Goal: Task Accomplishment & Management: Use online tool/utility

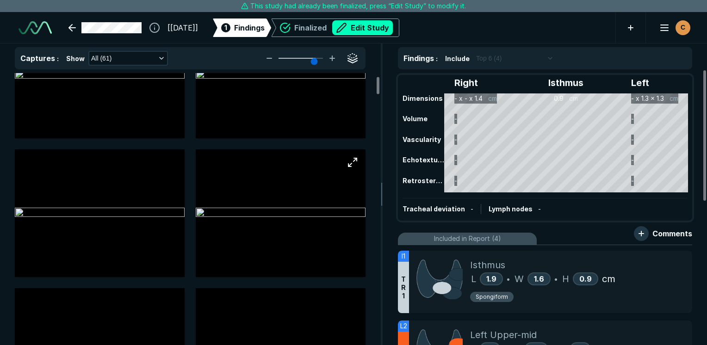
scroll to position [46, 0]
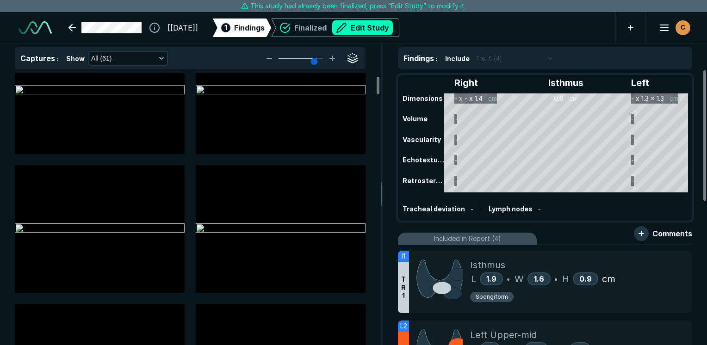
click at [485, 130] on div "Right Isthmus Left Dimensions - x - x 1.4 cm 0.9 cm - x 1.3 x 1.3 cm Volume - -…" at bounding box center [545, 148] width 293 height 144
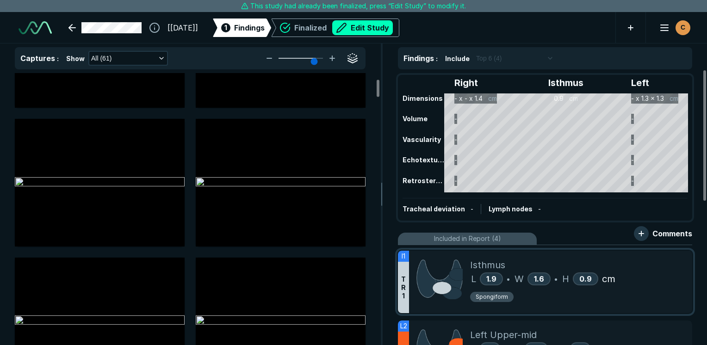
click at [666, 297] on div "Spongiform" at bounding box center [577, 299] width 215 height 14
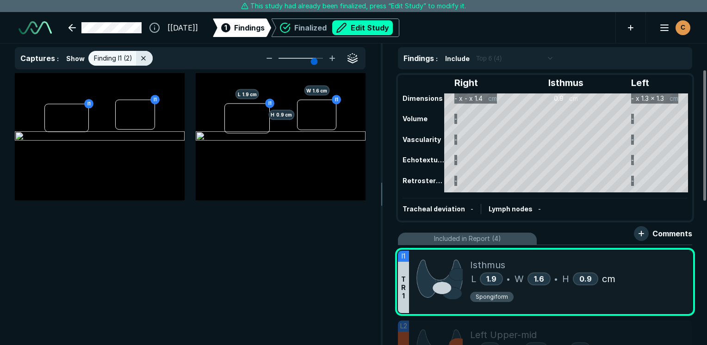
scroll to position [2314, 2753]
click at [102, 142] on img at bounding box center [100, 136] width 170 height 11
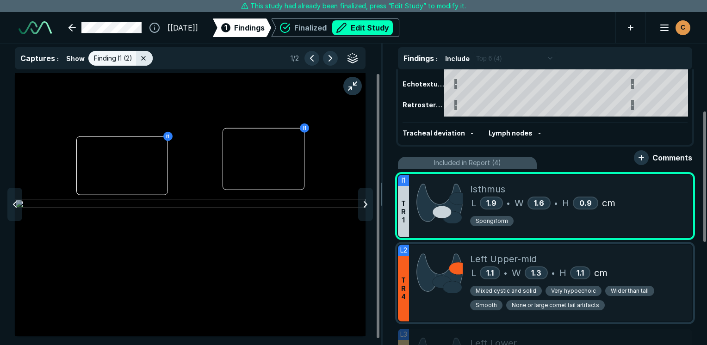
scroll to position [93, 0]
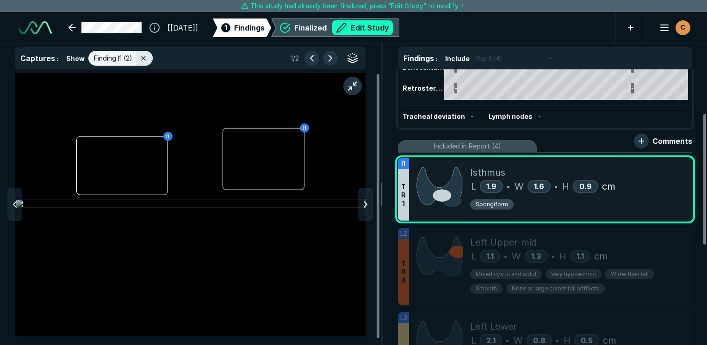
click at [371, 30] on button "Edit Study" at bounding box center [362, 27] width 61 height 15
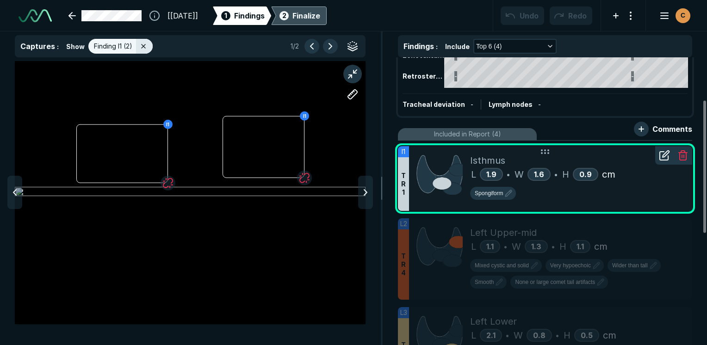
click at [666, 153] on icon at bounding box center [666, 154] width 6 height 6
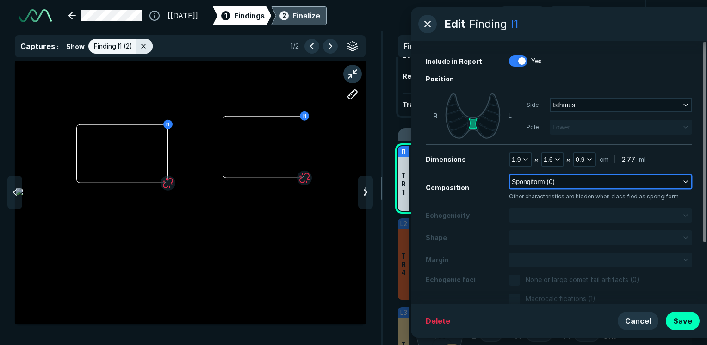
click at [529, 183] on span "Spongiform (0)" at bounding box center [533, 182] width 43 height 10
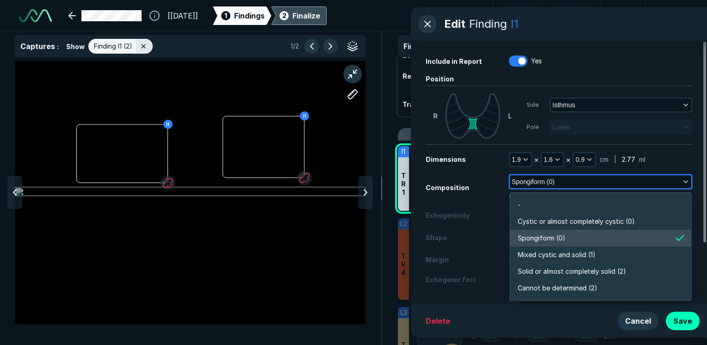
scroll to position [1619, 2004]
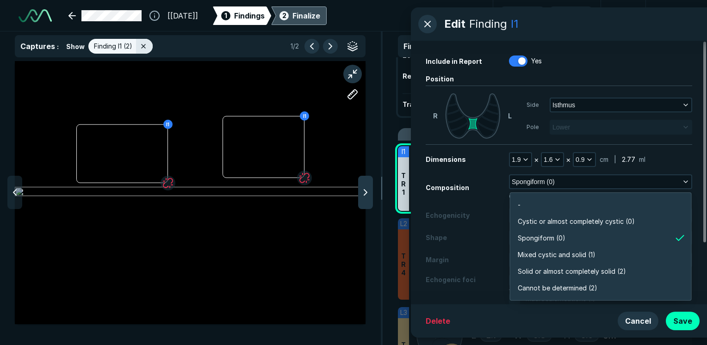
click at [359, 196] on div at bounding box center [365, 192] width 15 height 33
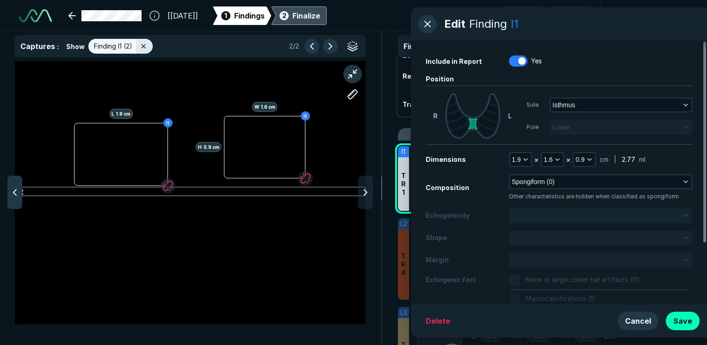
click at [19, 192] on icon at bounding box center [14, 192] width 11 height 11
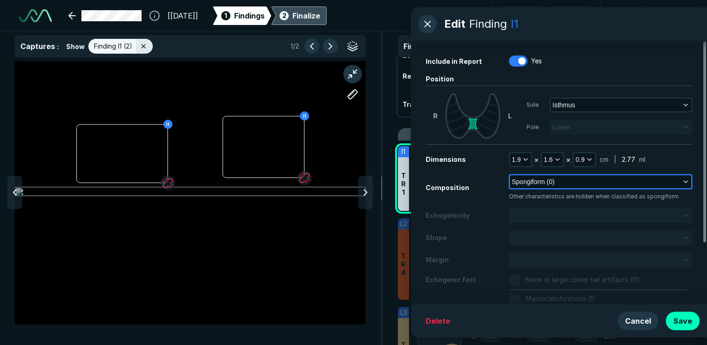
click at [563, 184] on button "Spongiform (0)" at bounding box center [600, 181] width 181 height 13
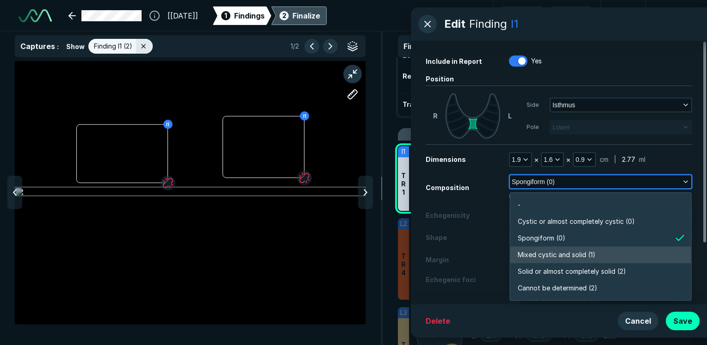
click at [564, 262] on li "Mixed cystic and solid (1)" at bounding box center [601, 255] width 181 height 17
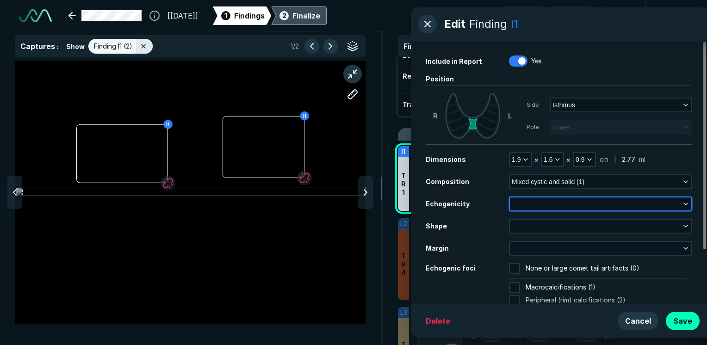
click at [555, 207] on button "button" at bounding box center [600, 204] width 181 height 13
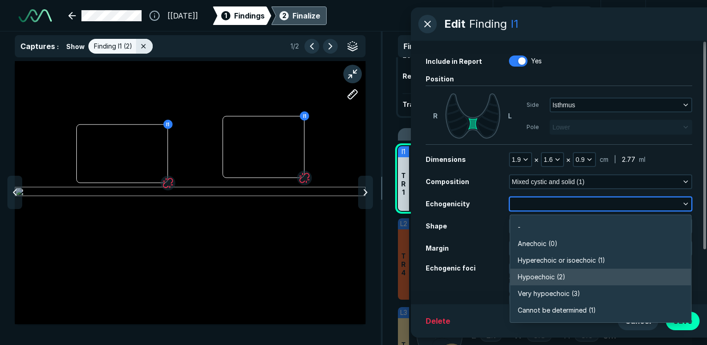
click at [542, 275] on span "Hypoechoic (2)" at bounding box center [542, 277] width 48 height 10
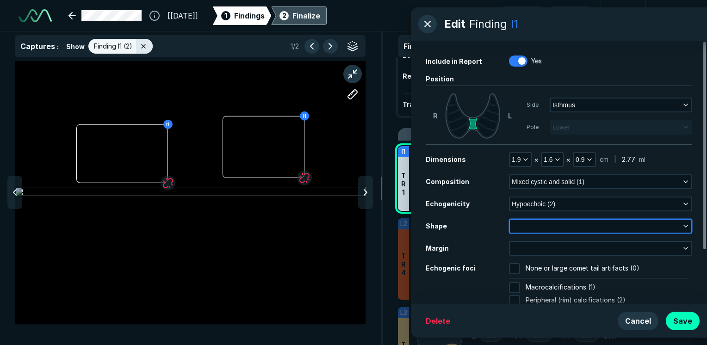
click at [541, 226] on button "button" at bounding box center [600, 226] width 181 height 13
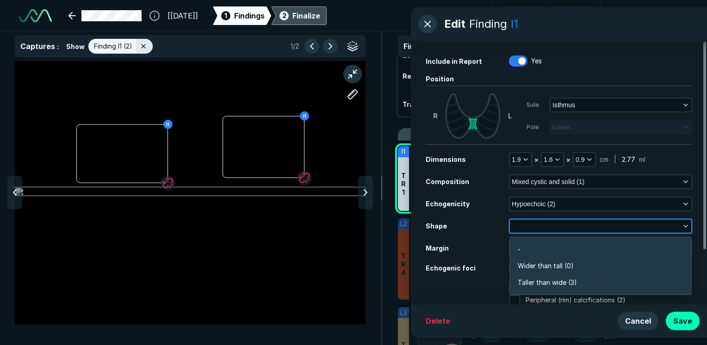
scroll to position [1394, 2004]
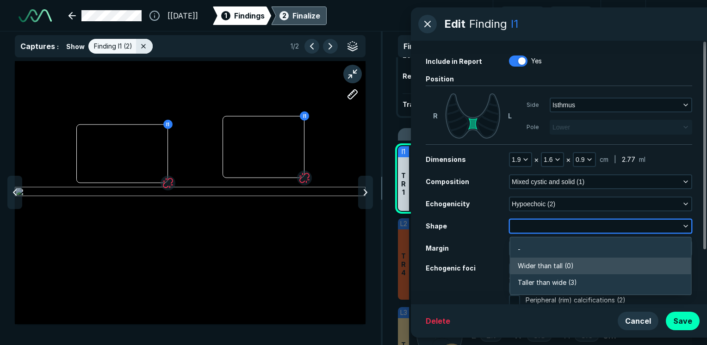
click at [543, 267] on span "Wider than tall (0)" at bounding box center [546, 266] width 56 height 10
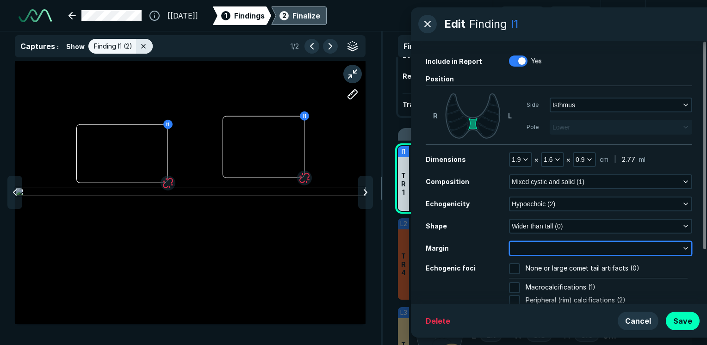
click at [600, 255] on button "button" at bounding box center [600, 248] width 181 height 13
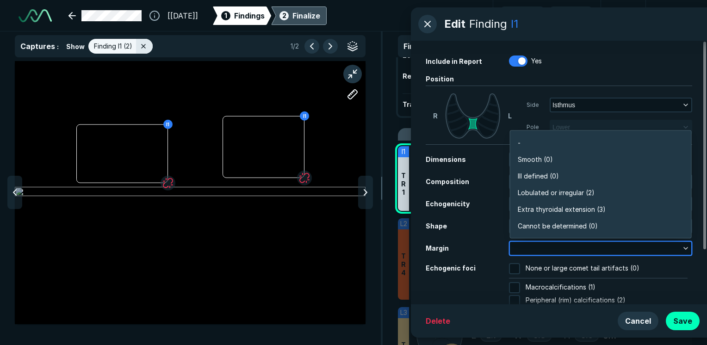
scroll to position [1619, 2004]
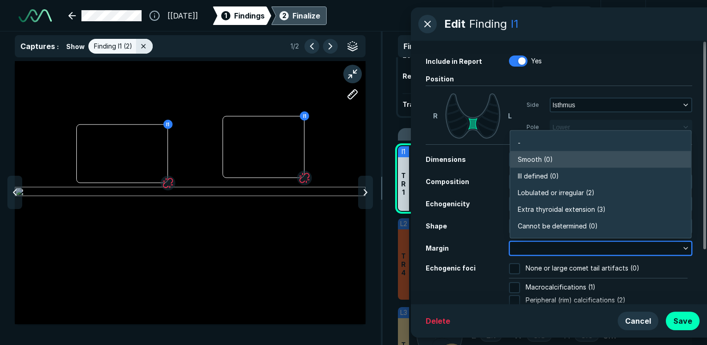
click at [548, 157] on span "Smooth (0)" at bounding box center [535, 160] width 35 height 10
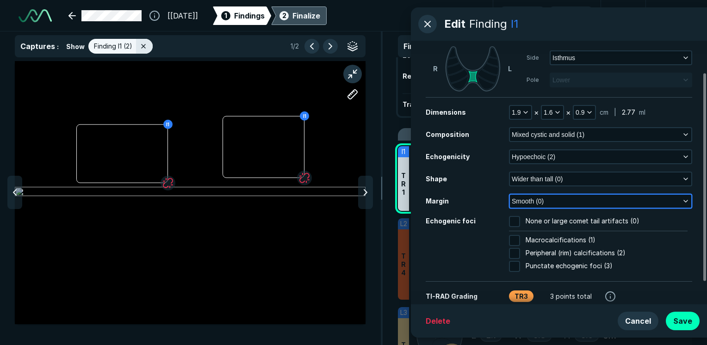
scroll to position [68, 0]
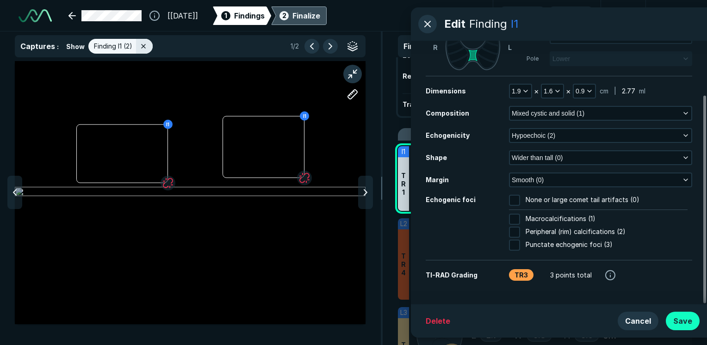
click at [688, 319] on button "Save" at bounding box center [683, 321] width 34 height 19
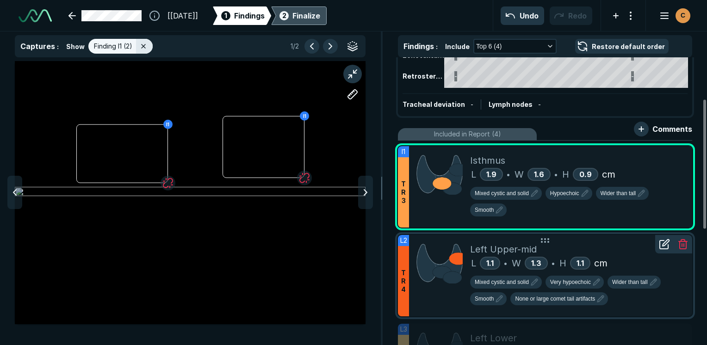
click at [629, 245] on div "Left Upper-mid" at bounding box center [577, 250] width 215 height 14
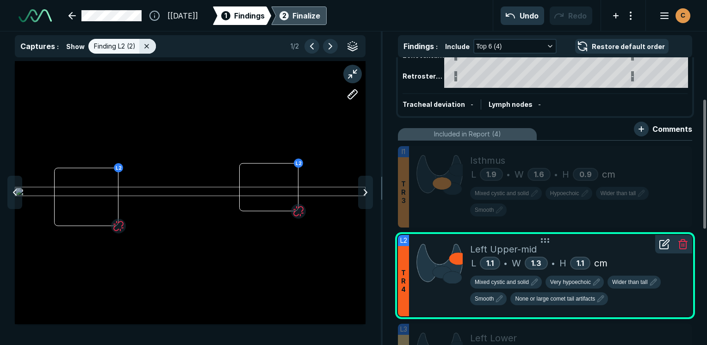
click at [435, 243] on img at bounding box center [440, 263] width 46 height 41
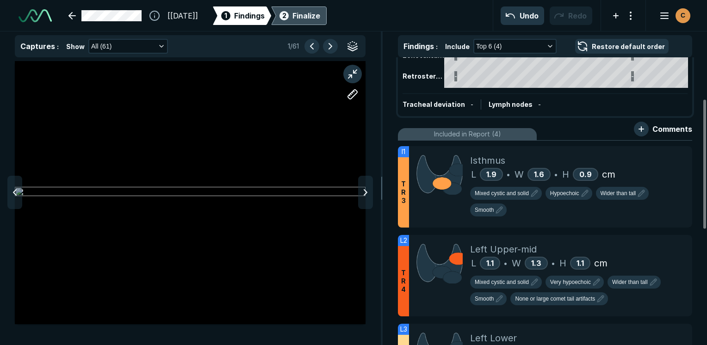
scroll to position [2367, 2753]
click at [307, 195] on div at bounding box center [190, 192] width 351 height 263
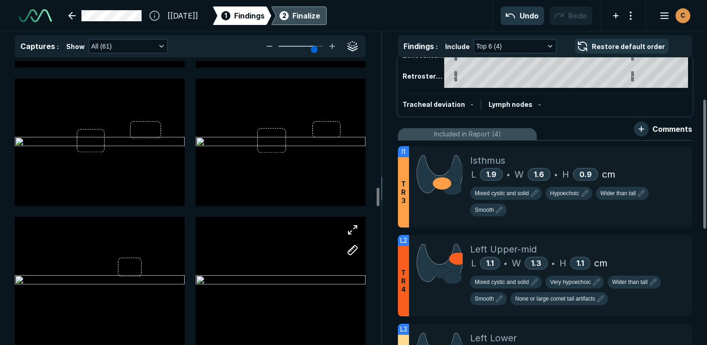
scroll to position [1898, 0]
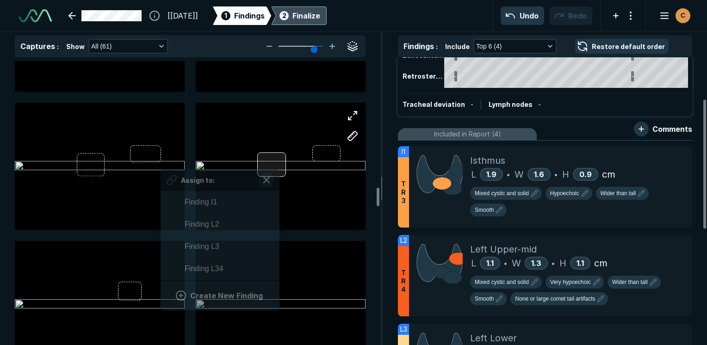
click at [278, 161] on div at bounding box center [271, 165] width 29 height 24
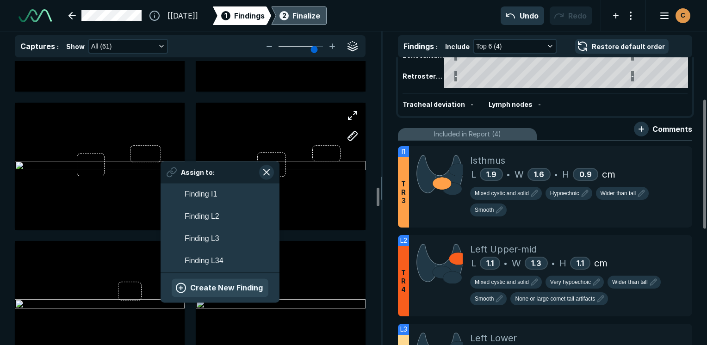
click at [227, 289] on button "Create New Finding" at bounding box center [220, 288] width 97 height 19
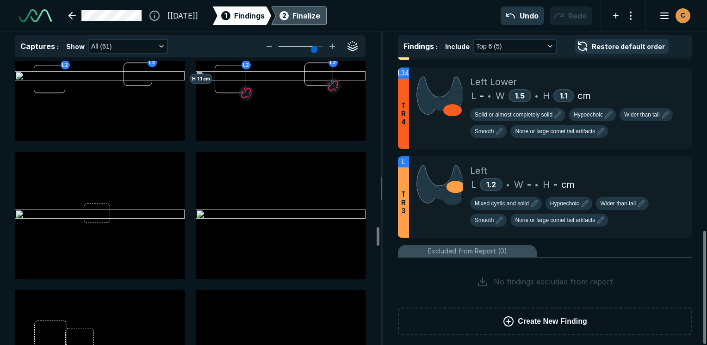
scroll to position [2546, 0]
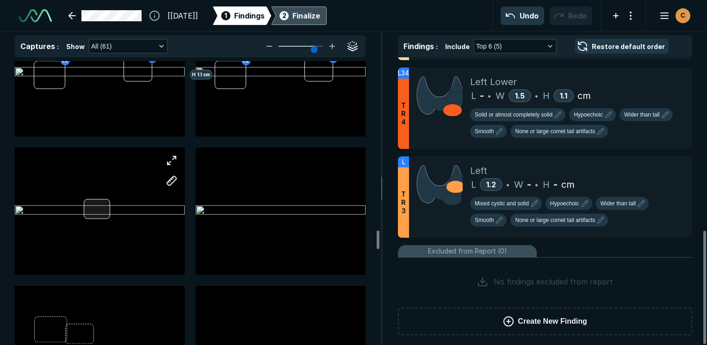
click at [90, 213] on div at bounding box center [100, 211] width 170 height 127
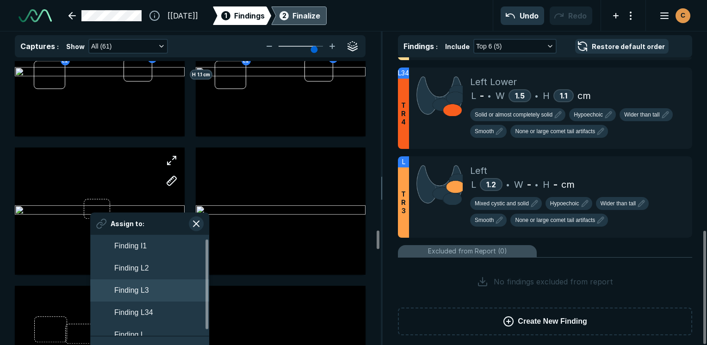
scroll to position [10, 0]
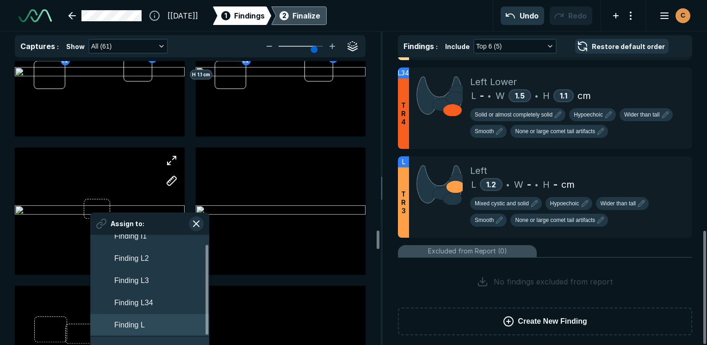
click at [138, 327] on span "Finding L" at bounding box center [129, 324] width 31 height 11
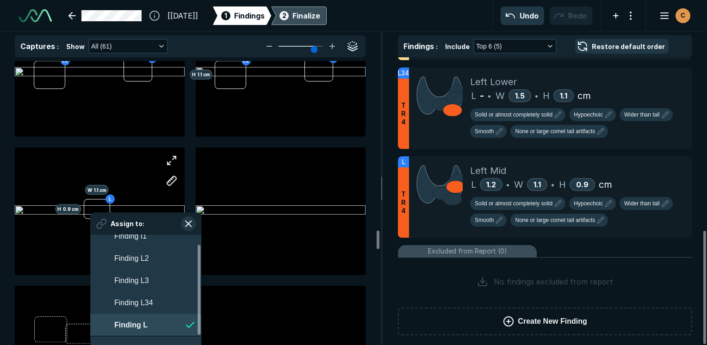
scroll to position [1624, 1689]
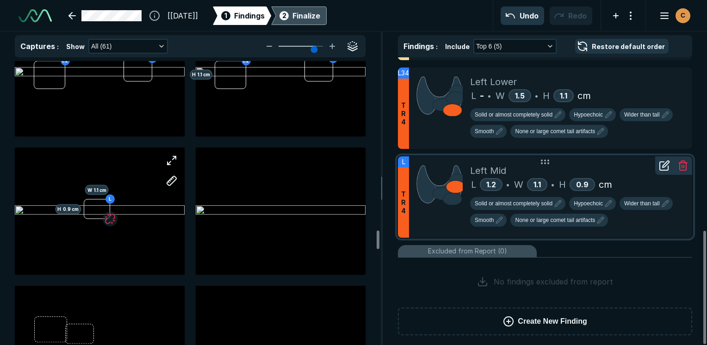
click at [683, 165] on icon at bounding box center [683, 165] width 11 height 11
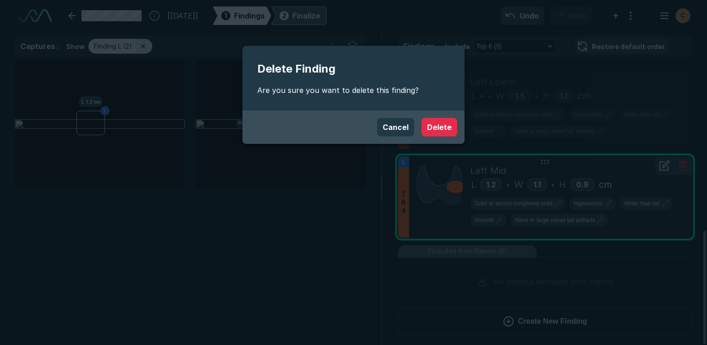
scroll to position [2367, 2753]
click at [444, 127] on button "Delete" at bounding box center [440, 127] width 36 height 19
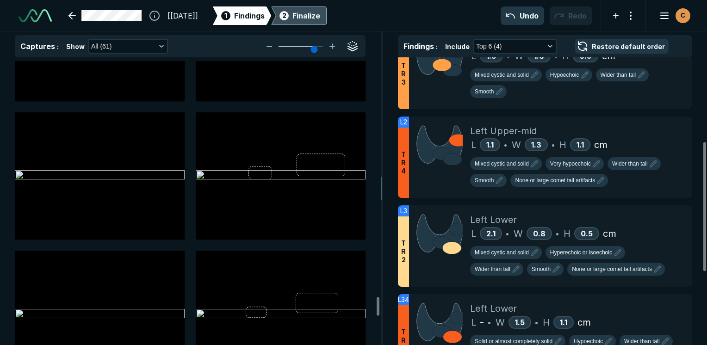
scroll to position [165, 0]
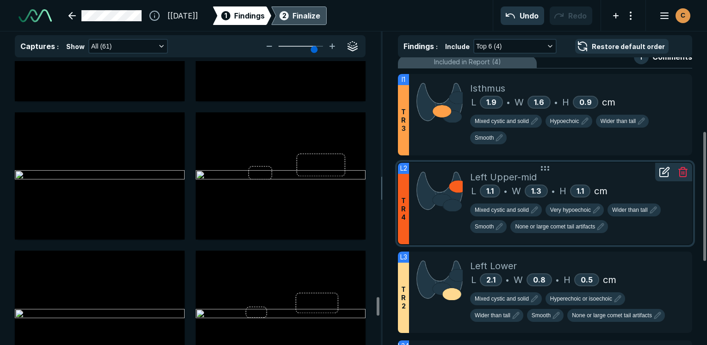
click at [628, 191] on div "L 1.1 • W 1.3 • H 1.1 cm" at bounding box center [577, 191] width 215 height 14
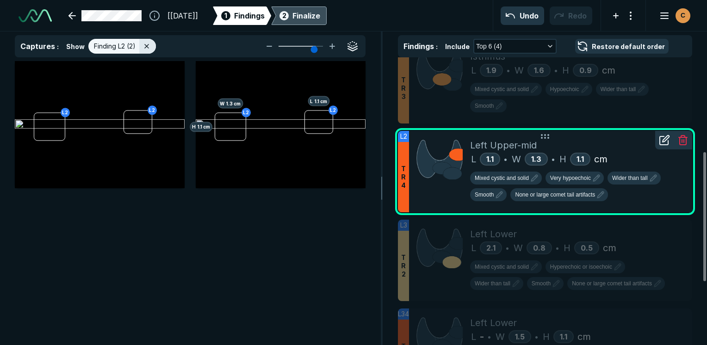
scroll to position [211, 0]
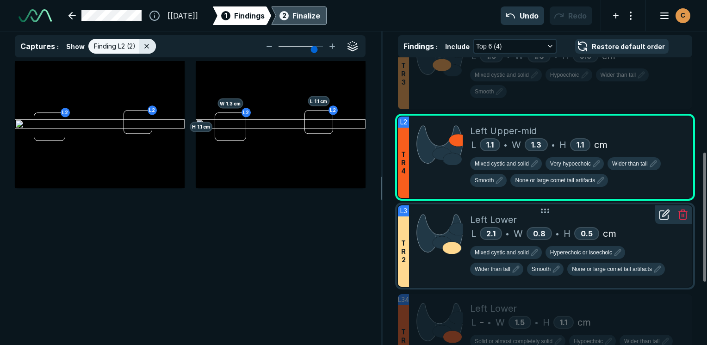
click at [634, 218] on div "Left Lower" at bounding box center [577, 220] width 215 height 14
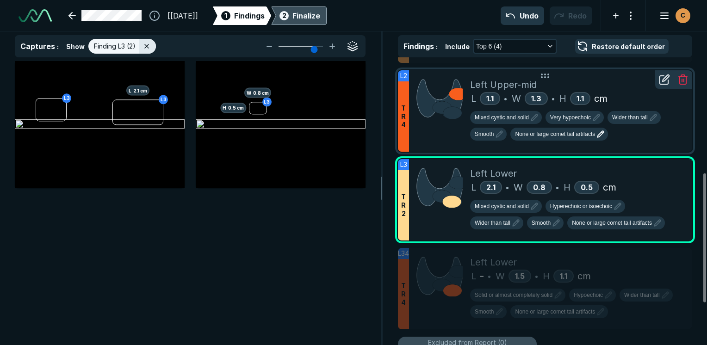
scroll to position [257, 0]
click at [629, 131] on div "Mixed cystic and solid Very hypoechoic Wider than tall Smooth None or large com…" at bounding box center [577, 127] width 215 height 33
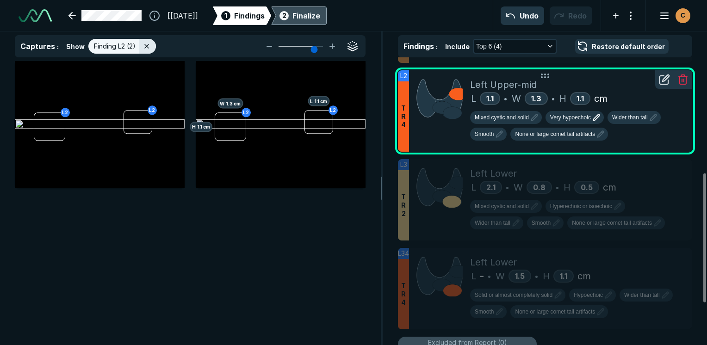
click at [594, 112] on icon "button" at bounding box center [596, 117] width 11 height 11
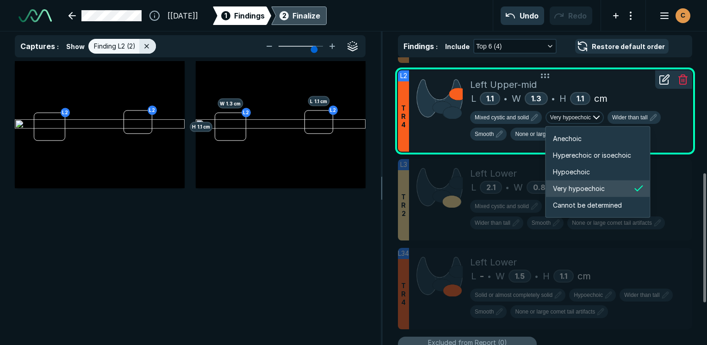
scroll to position [1544, 1659]
click at [582, 171] on span "Hypoechoic" at bounding box center [571, 172] width 37 height 10
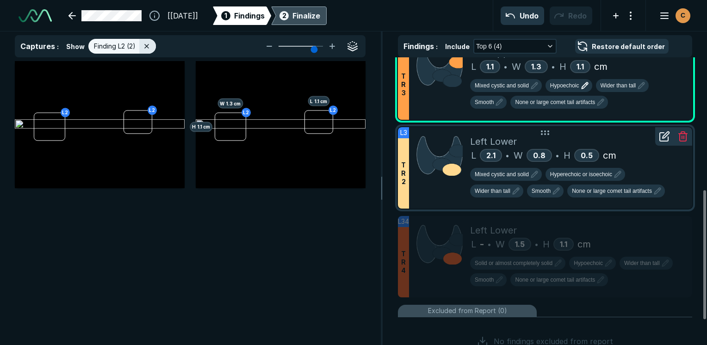
scroll to position [304, 0]
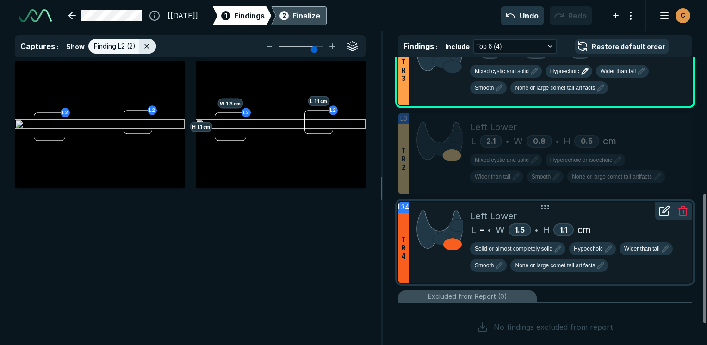
click at [616, 228] on div "L - • W 1.5 • H 1.1 cm" at bounding box center [577, 230] width 215 height 14
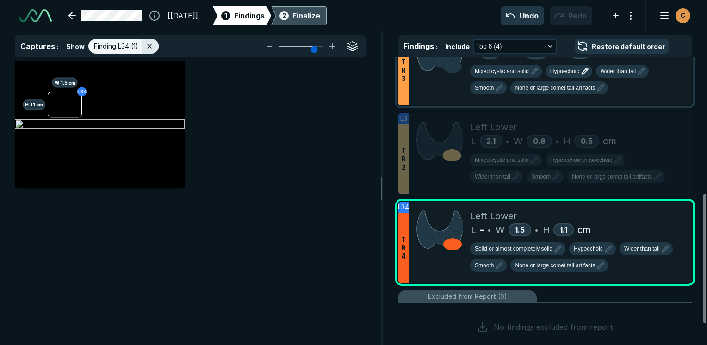
click at [457, 286] on ul "I1 T R 3 Isthmus L 1.9 • W 1.6 • H 0.9 cm Mixed cystic and solid Hypoechoic Wid…" at bounding box center [545, 141] width 294 height 423
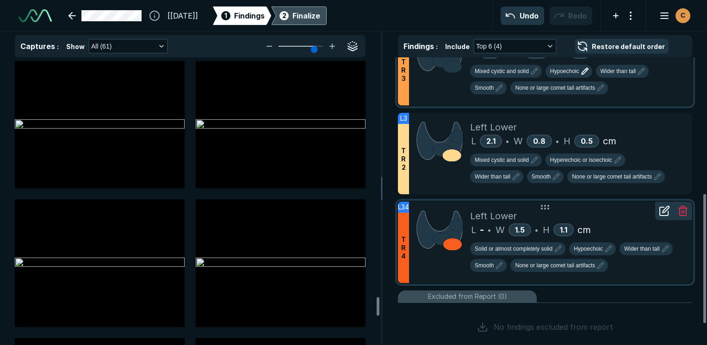
scroll to position [3550, 0]
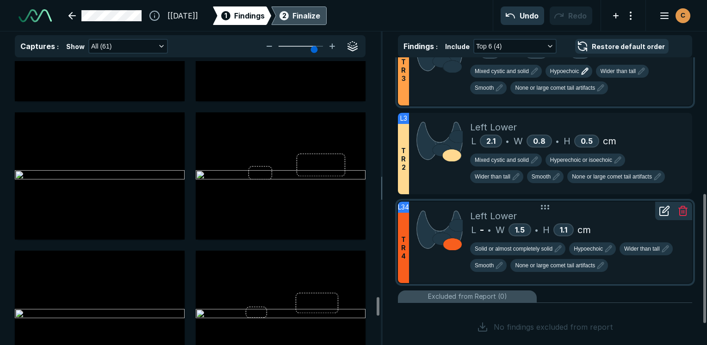
click at [452, 270] on div at bounding box center [439, 242] width 61 height 81
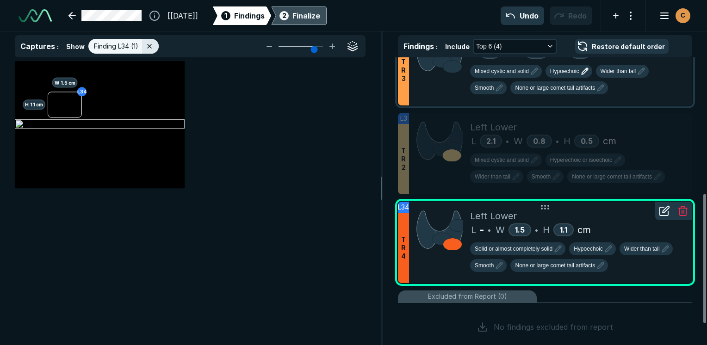
scroll to position [2367, 2753]
click at [452, 270] on div at bounding box center [439, 242] width 61 height 81
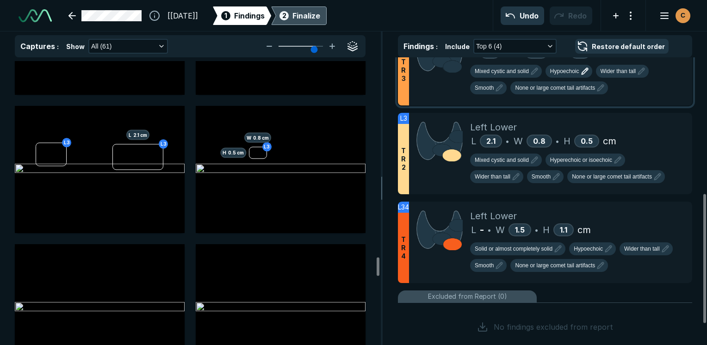
scroll to position [2949, 0]
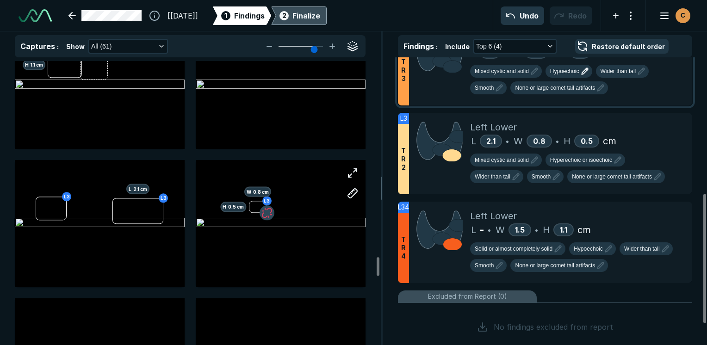
click at [267, 213] on button "button" at bounding box center [267, 213] width 15 height 15
click at [63, 219] on button "button" at bounding box center [66, 220] width 15 height 15
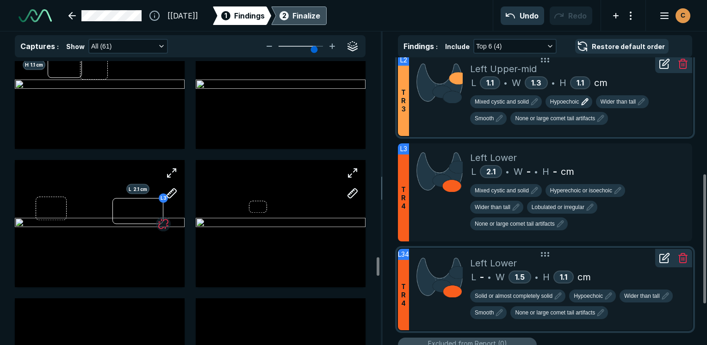
scroll to position [257, 0]
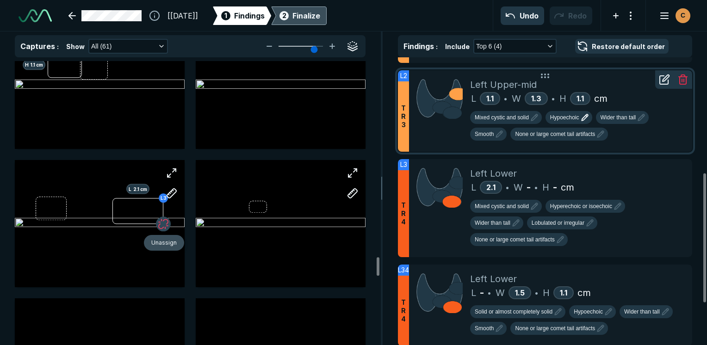
click at [167, 229] on button "button" at bounding box center [163, 224] width 15 height 15
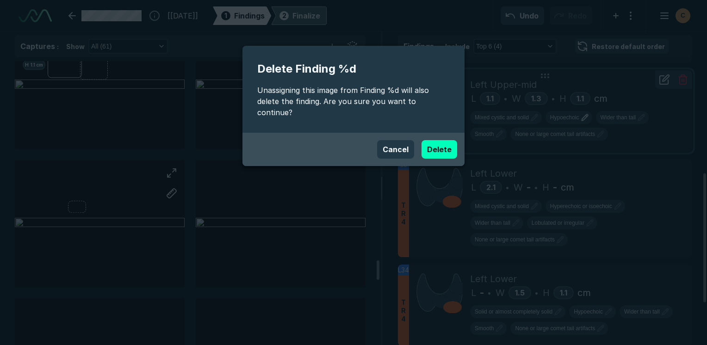
click at [446, 140] on button "Delete" at bounding box center [440, 149] width 36 height 19
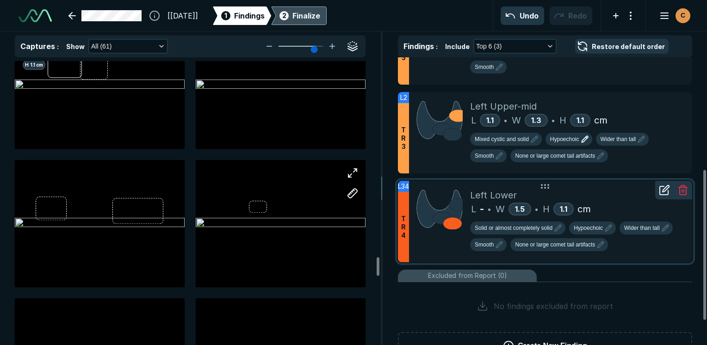
scroll to position [215, 0]
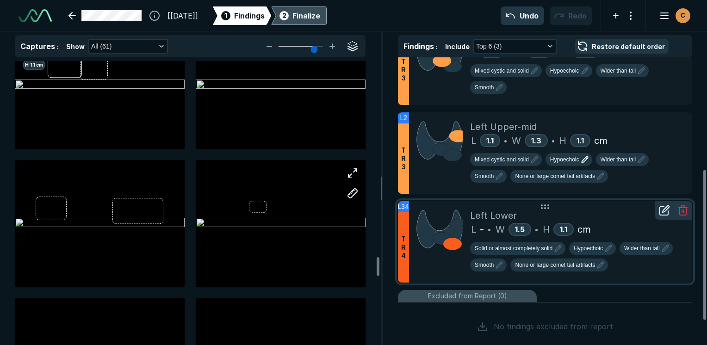
click at [631, 229] on div "L - • W 1.5 • H 1.1 cm" at bounding box center [577, 230] width 215 height 14
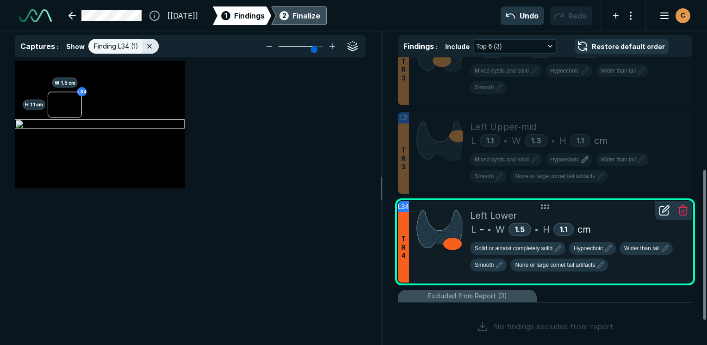
scroll to position [2367, 2753]
click at [82, 117] on button "button" at bounding box center [82, 118] width 15 height 15
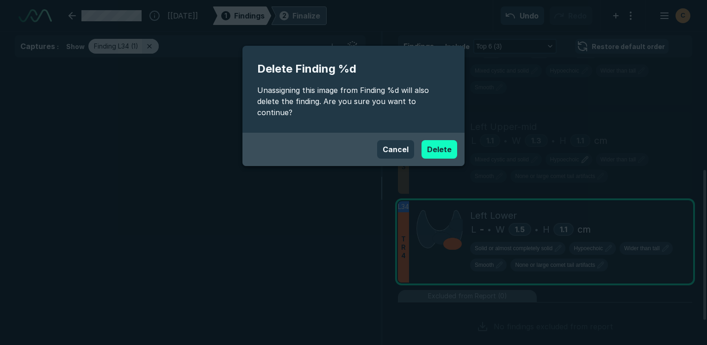
click at [448, 140] on button "Delete" at bounding box center [440, 149] width 36 height 19
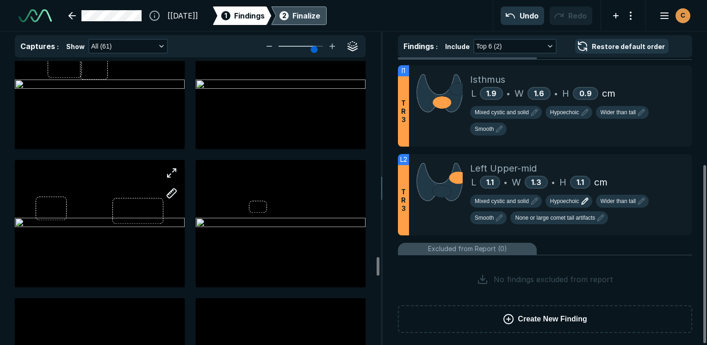
scroll to position [2902, 0]
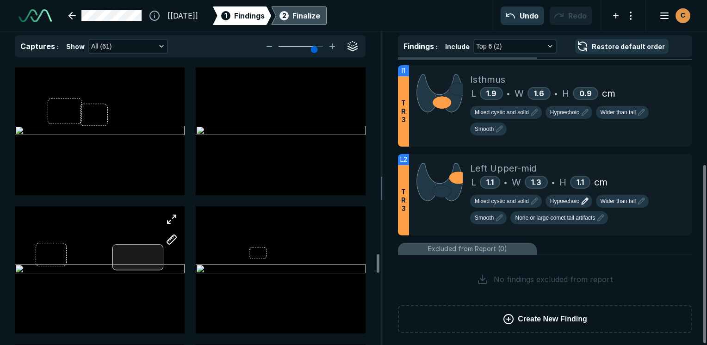
click at [134, 261] on div at bounding box center [100, 269] width 170 height 127
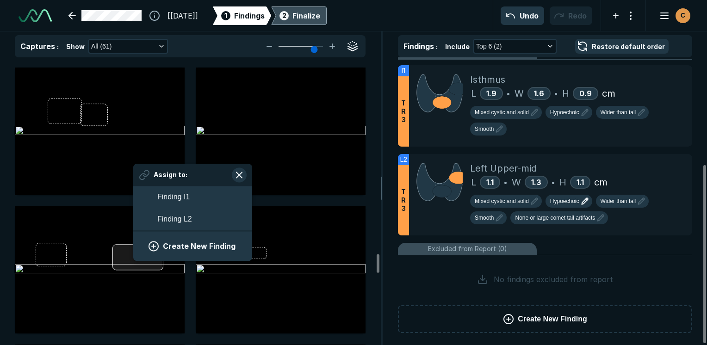
scroll to position [1369, 1716]
click at [194, 241] on button "Create New Finding" at bounding box center [192, 246] width 97 height 19
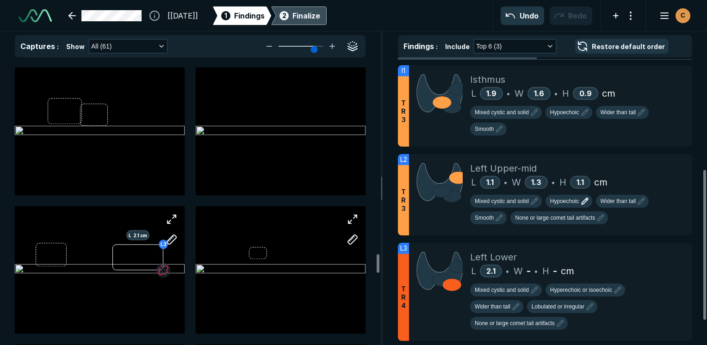
scroll to position [215, 0]
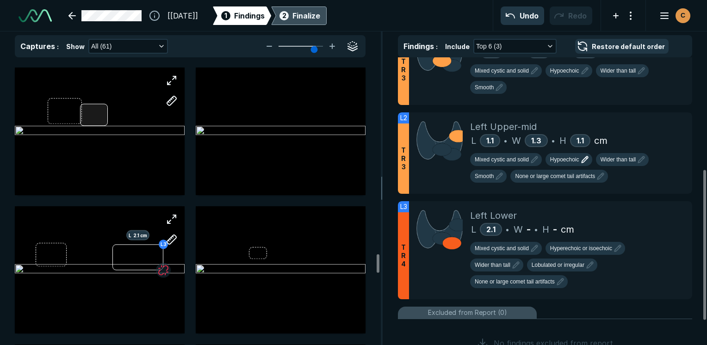
click at [96, 118] on div at bounding box center [100, 131] width 170 height 127
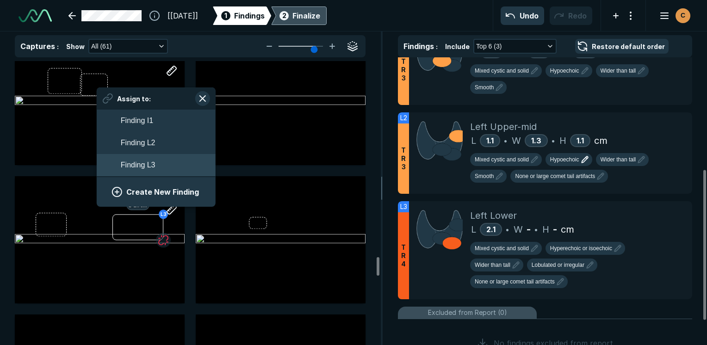
scroll to position [2949, 0]
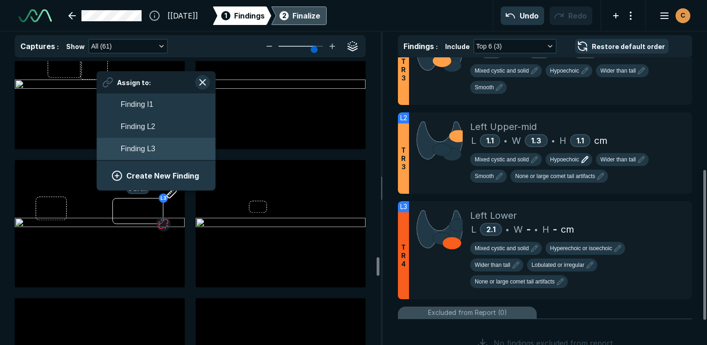
click at [138, 147] on span "Finding L3" at bounding box center [138, 148] width 35 height 11
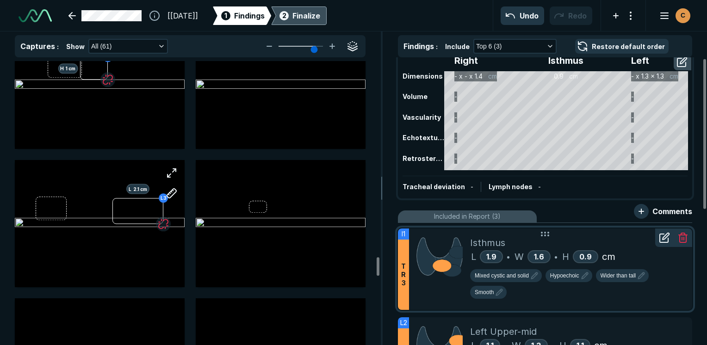
scroll to position [0, 0]
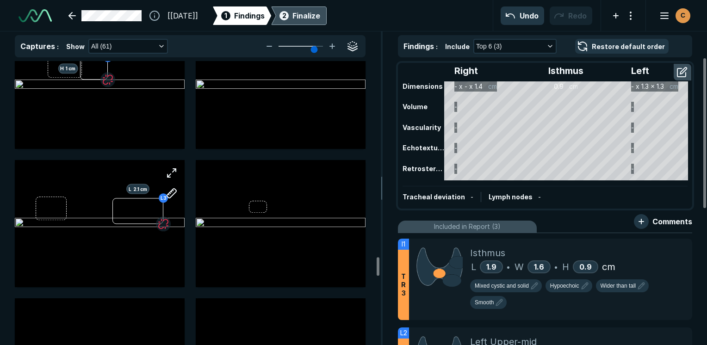
click at [320, 20] on div "Finalize" at bounding box center [307, 15] width 28 height 11
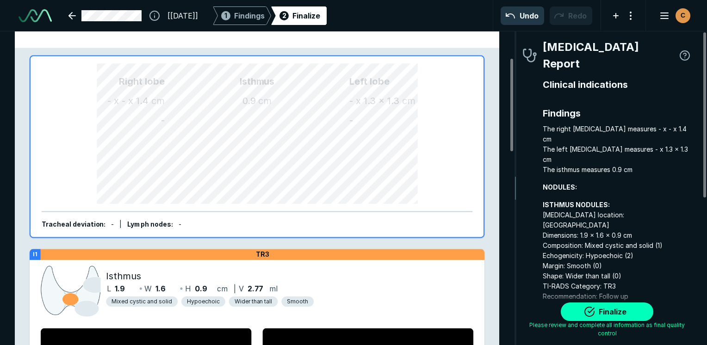
scroll to position [93, 0]
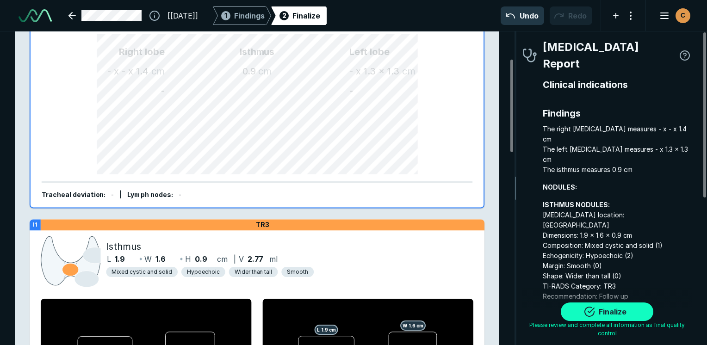
click at [614, 315] on button "Finalize" at bounding box center [607, 312] width 93 height 19
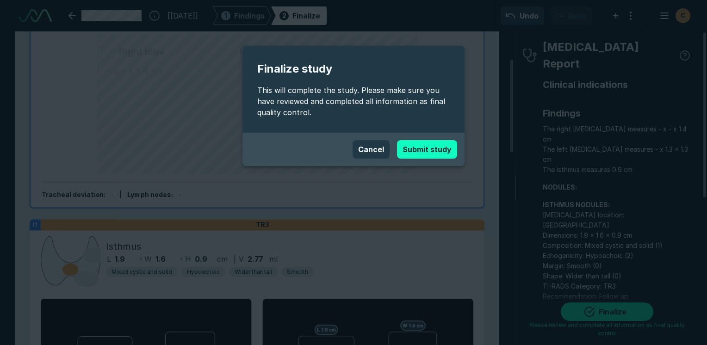
click at [437, 153] on button "Submit study" at bounding box center [427, 149] width 60 height 19
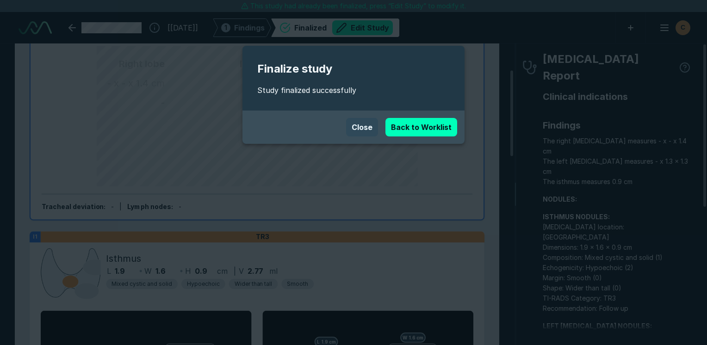
click at [375, 125] on button "Close" at bounding box center [362, 127] width 32 height 19
